Goal: Information Seeking & Learning: Learn about a topic

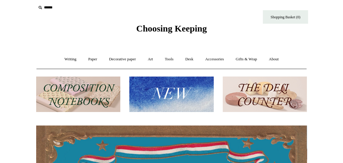
scroll to position [8, 0]
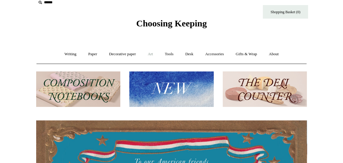
click at [151, 56] on link "Art +" at bounding box center [150, 54] width 16 height 16
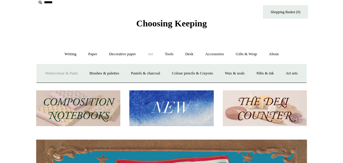
click at [71, 76] on link "Watercolour & Paint" at bounding box center [61, 74] width 43 height 16
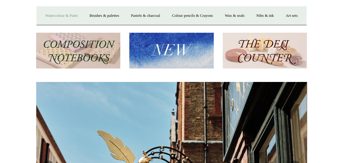
scroll to position [0, 270]
click at [75, 17] on link "Watercolour & Paint" at bounding box center [61, 16] width 43 height 16
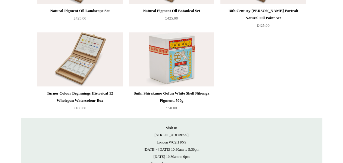
scroll to position [1373, 0]
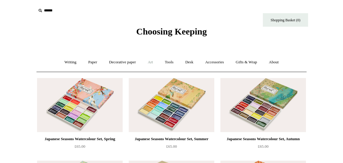
click at [148, 61] on link "Art +" at bounding box center [150, 62] width 16 height 16
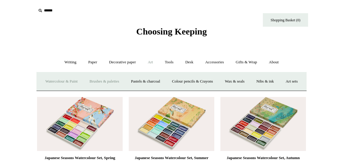
click at [119, 80] on link "Brushes & palettes" at bounding box center [104, 82] width 40 height 16
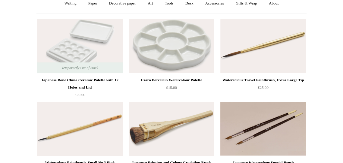
scroll to position [60, 0]
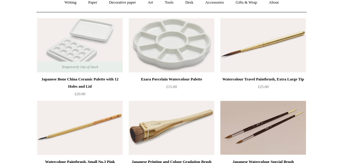
click at [272, 79] on div "Watercolour Travel Paintbrush, Extra Large Tip" at bounding box center [263, 79] width 82 height 7
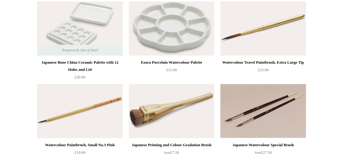
scroll to position [89, 0]
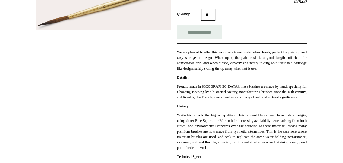
scroll to position [106, 0]
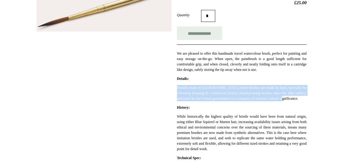
copy p "Proudly made in [GEOGRAPHIC_DATA], these brushes are made by hand, specially fo…"
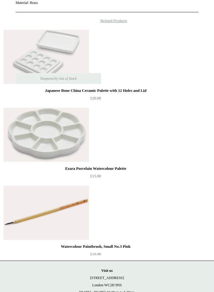
scroll to position [356, 0]
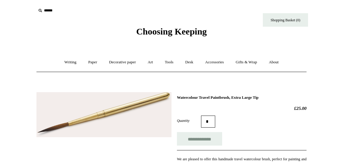
scroll to position [116, 0]
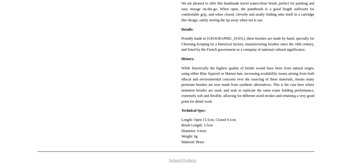
scroll to position [154, 0]
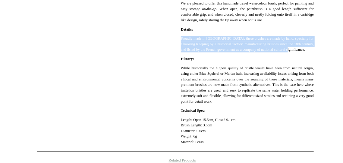
copy p "Proudly made in [GEOGRAPHIC_DATA], these brushes are made by hand, specially fo…"
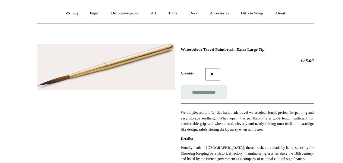
scroll to position [0, 0]
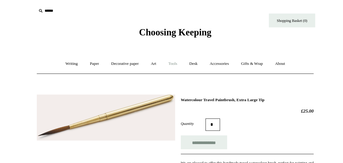
click at [173, 62] on link "Tools +" at bounding box center [169, 62] width 20 height 16
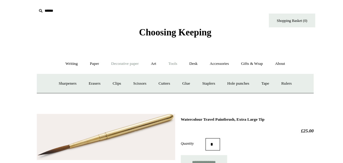
click at [125, 64] on link "Decorative paper +" at bounding box center [123, 62] width 38 height 16
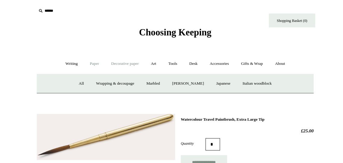
click at [84, 62] on link "Paper +" at bounding box center [93, 62] width 20 height 16
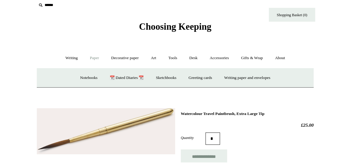
scroll to position [2, 0]
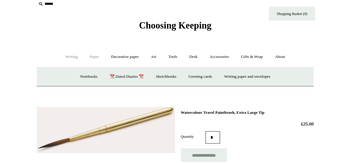
click at [62, 59] on link "Writing +" at bounding box center [70, 60] width 23 height 16
click at [67, 77] on link "Pens by brand +" at bounding box center [64, 80] width 33 height 16
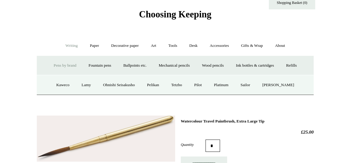
scroll to position [15, 0]
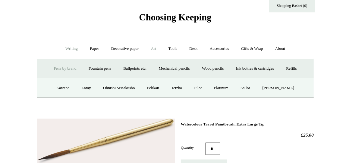
click at [148, 47] on link "Art +" at bounding box center [150, 48] width 16 height 16
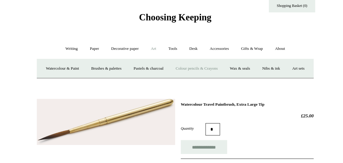
click at [218, 60] on link "Colour pencils & Crayons" at bounding box center [192, 67] width 52 height 16
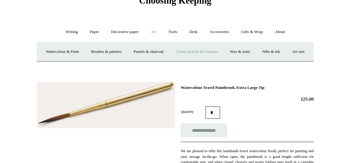
scroll to position [39, 0]
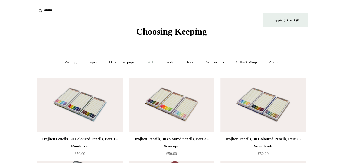
click at [154, 63] on link "Art +" at bounding box center [150, 62] width 16 height 16
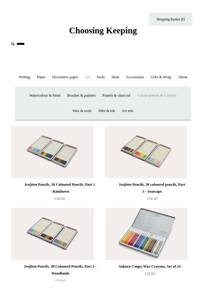
click at [96, 83] on link "Art -" at bounding box center [90, 80] width 11 height 16
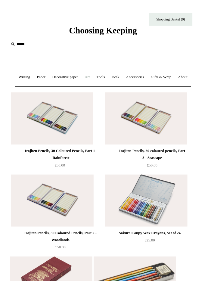
click at [96, 81] on link "Art +" at bounding box center [90, 80] width 11 height 16
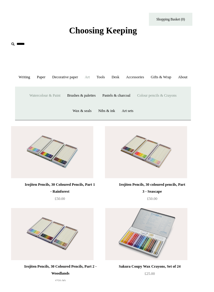
click at [30, 107] on link "Watercolour & Paint" at bounding box center [46, 100] width 38 height 16
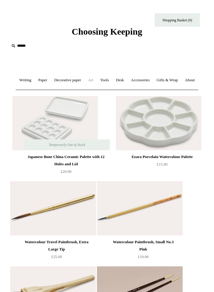
click at [96, 83] on link "Art +" at bounding box center [90, 80] width 11 height 16
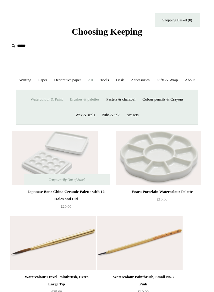
click at [48, 107] on link "Watercolour & Paint" at bounding box center [46, 100] width 38 height 16
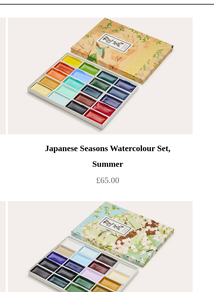
scroll to position [0, 0]
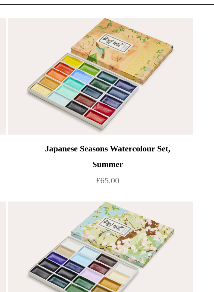
click at [155, 167] on div "Japanese Seasons Watercolour Set, Summer" at bounding box center [142, 160] width 65 height 14
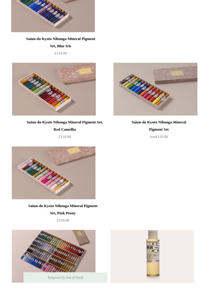
scroll to position [877, 0]
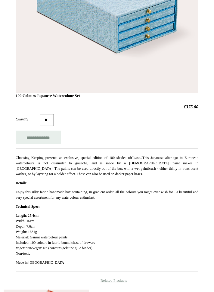
scroll to position [193, 0]
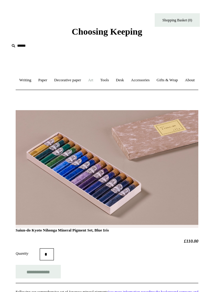
click at [96, 81] on link "Art +" at bounding box center [90, 80] width 11 height 16
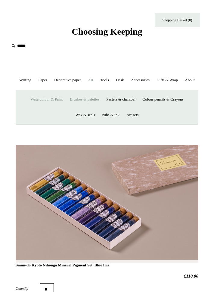
click at [77, 107] on link "Brushes & palettes" at bounding box center [85, 100] width 36 height 16
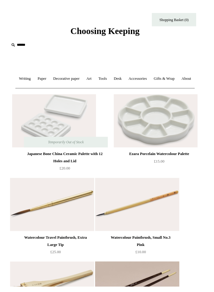
click at [96, 229] on img at bounding box center [53, 208] width 86 height 54
